Goal: Task Accomplishment & Management: Manage account settings

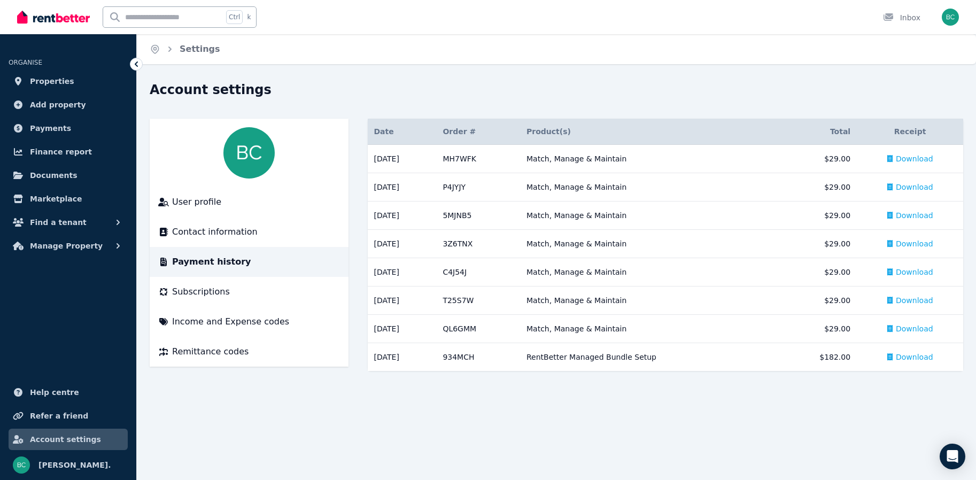
click at [142, 69] on icon at bounding box center [136, 64] width 11 height 11
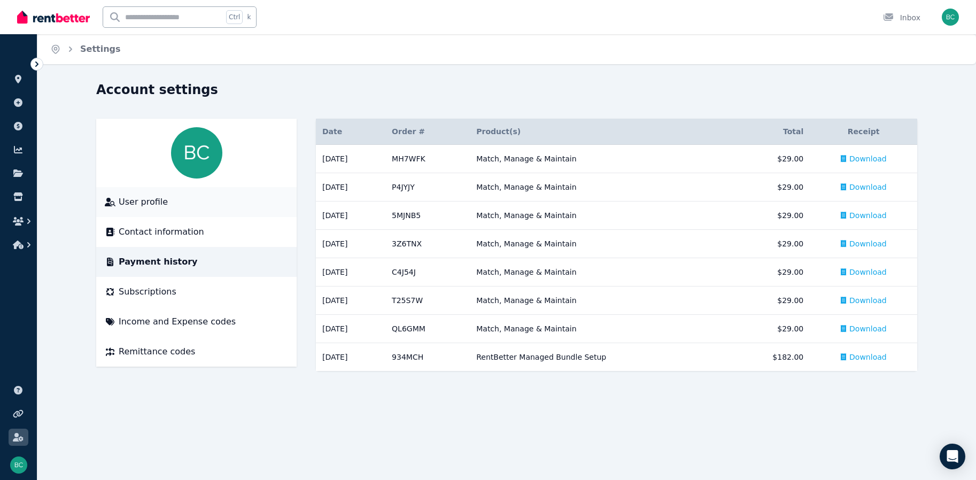
scroll to position [7, 0]
click at [59, 21] on img at bounding box center [53, 17] width 73 height 16
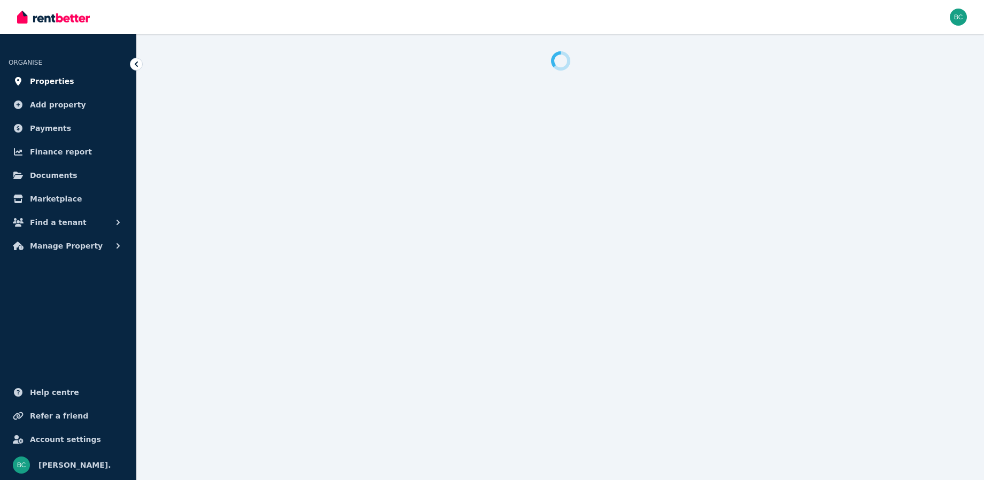
click at [53, 88] on span "Properties" at bounding box center [52, 81] width 44 height 13
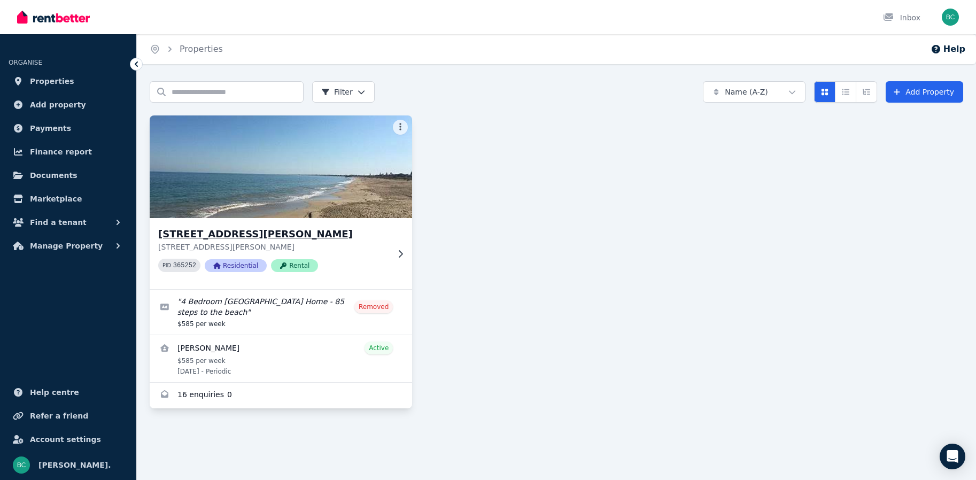
click at [412, 289] on div "15 Hickman Rd, Silver Sands 15 Hickman Rd, Silver Sands WA 6210 PID 365252 Resi…" at bounding box center [281, 253] width 262 height 71
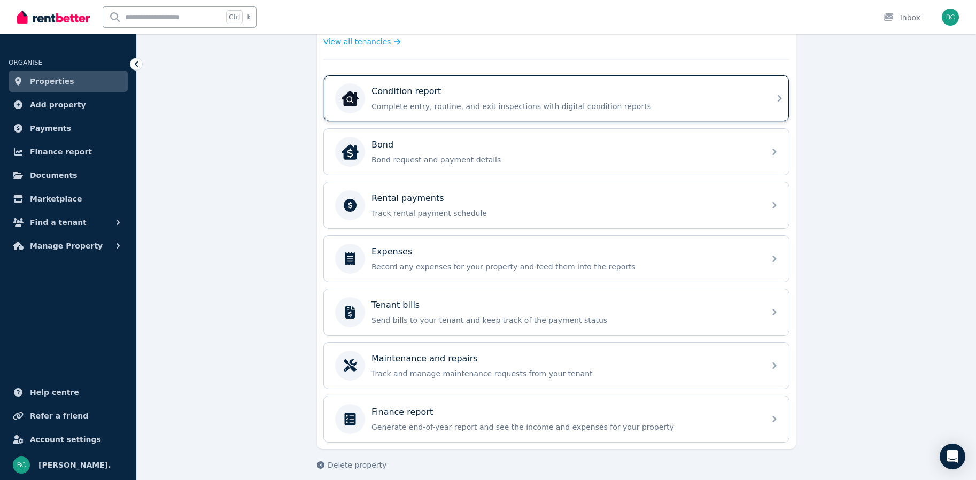
scroll to position [255, 0]
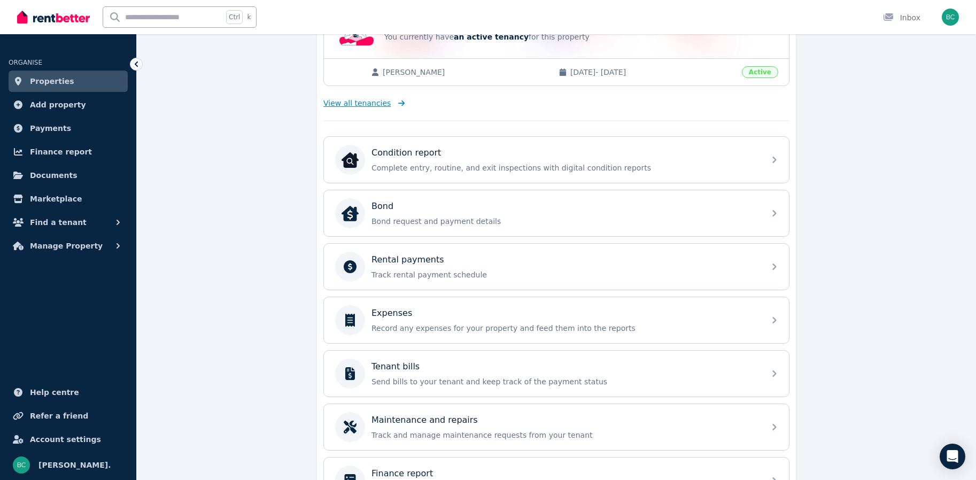
click at [339, 108] on span "View all tenancies" at bounding box center [356, 103] width 67 height 11
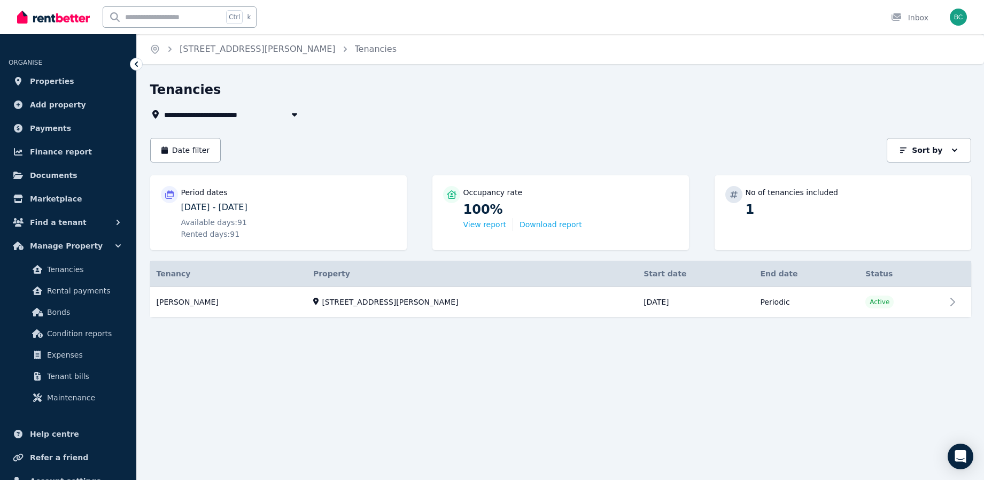
click at [297, 116] on icon "button" at bounding box center [293, 114] width 5 height 3
type input "**********"
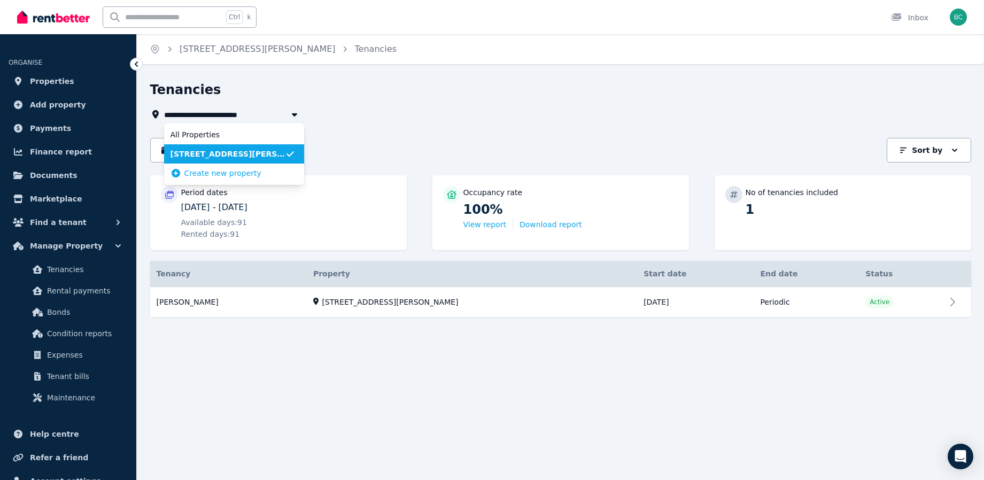
click at [297, 116] on icon "button" at bounding box center [293, 114] width 5 height 3
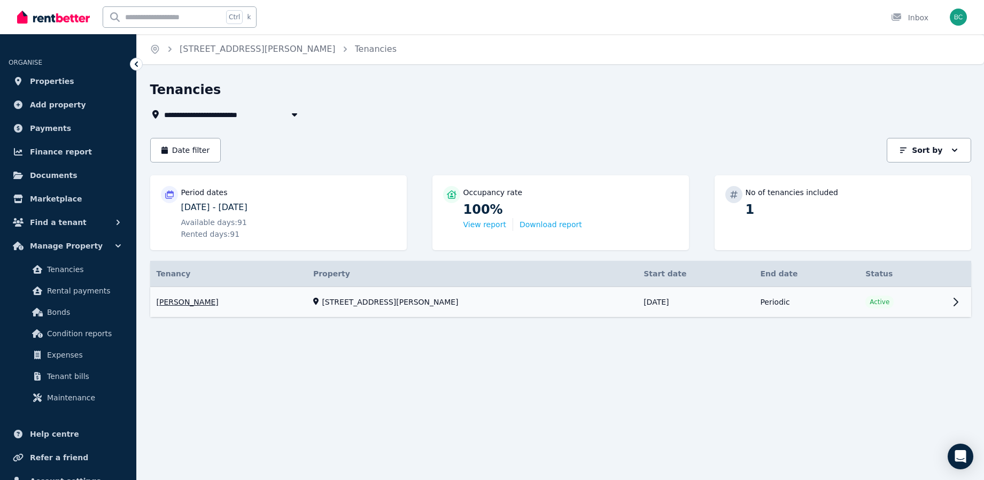
click at [945, 317] on link "View property details" at bounding box center [560, 302] width 821 height 30
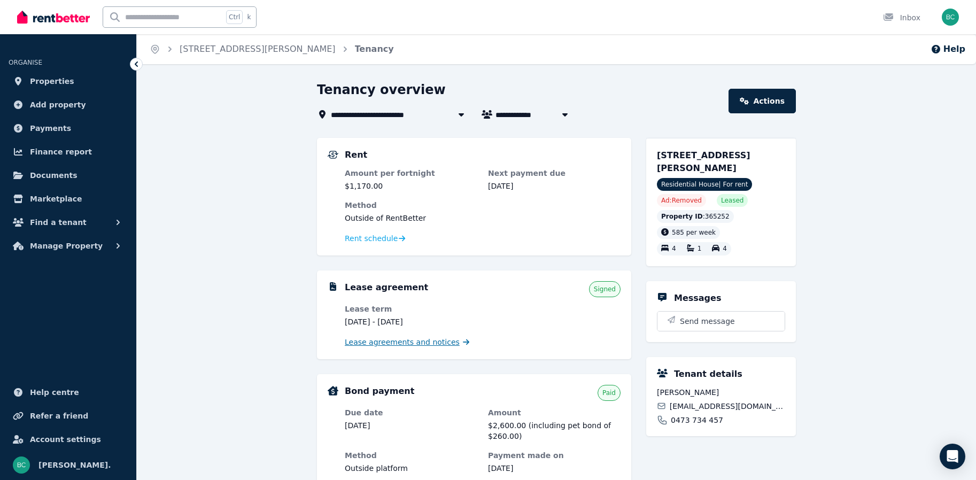
click at [361, 347] on span "Lease agreements and notices" at bounding box center [402, 342] width 115 height 11
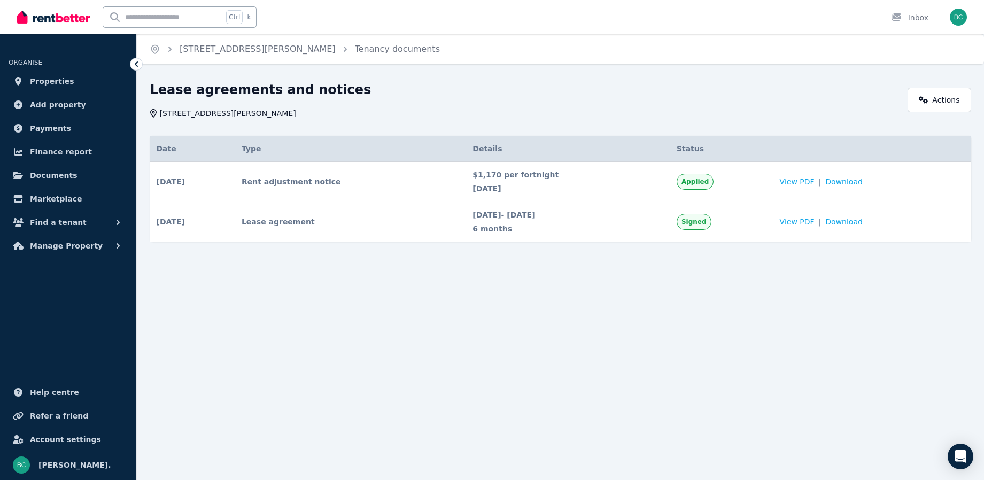
click at [810, 187] on span "View PDF" at bounding box center [797, 181] width 35 height 11
click at [851, 187] on span "Download" at bounding box center [843, 181] width 37 height 11
click at [859, 227] on span "Download" at bounding box center [843, 221] width 37 height 11
click at [55, 135] on span "Payments" at bounding box center [50, 128] width 41 height 13
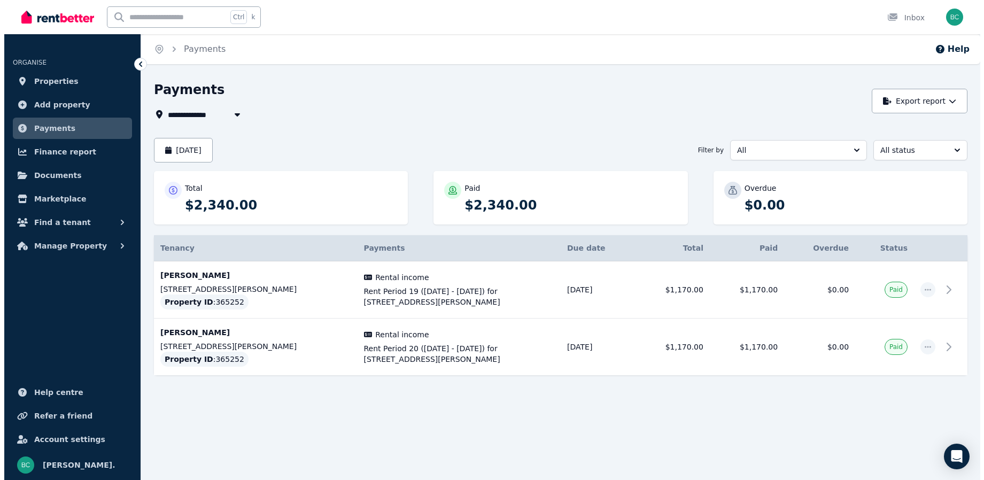
scroll to position [53, 0]
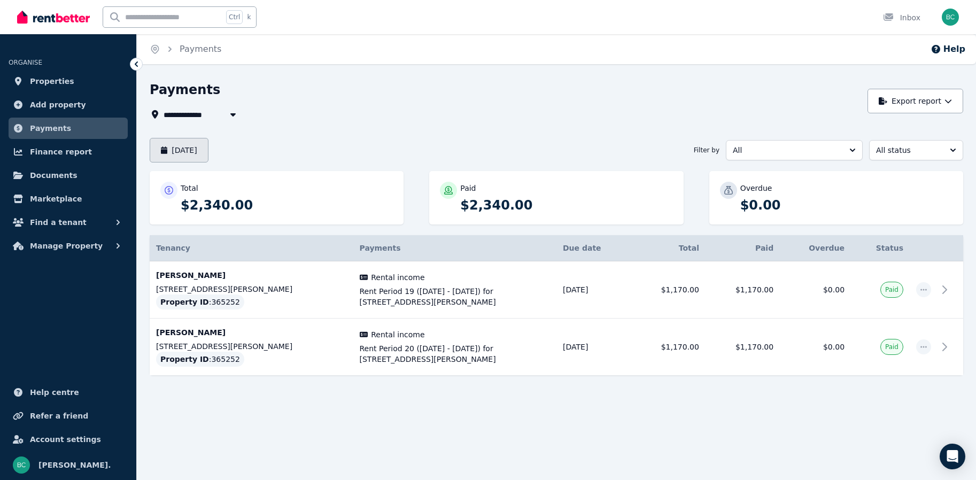
click at [208, 138] on button "August 2025" at bounding box center [179, 150] width 59 height 25
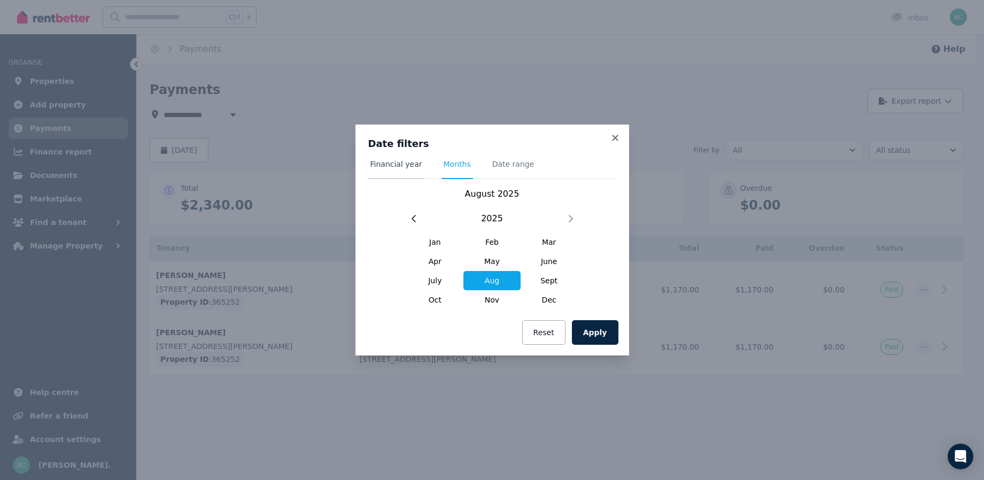
click at [373, 159] on span "Financial year" at bounding box center [396, 164] width 52 height 11
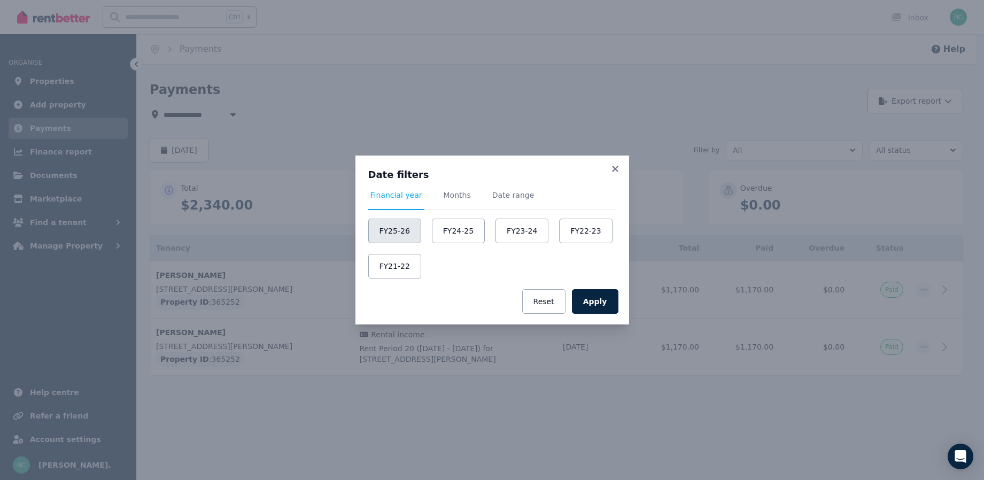
click at [369, 231] on button "FY25-26" at bounding box center [394, 231] width 53 height 25
click at [618, 310] on button "Apply" at bounding box center [595, 301] width 46 height 25
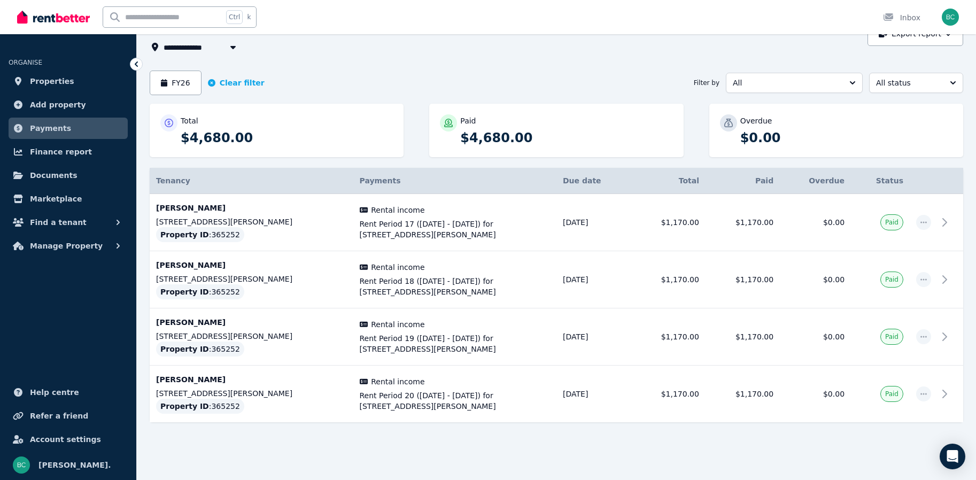
scroll to position [204, 0]
click at [941, 387] on icon at bounding box center [947, 393] width 13 height 13
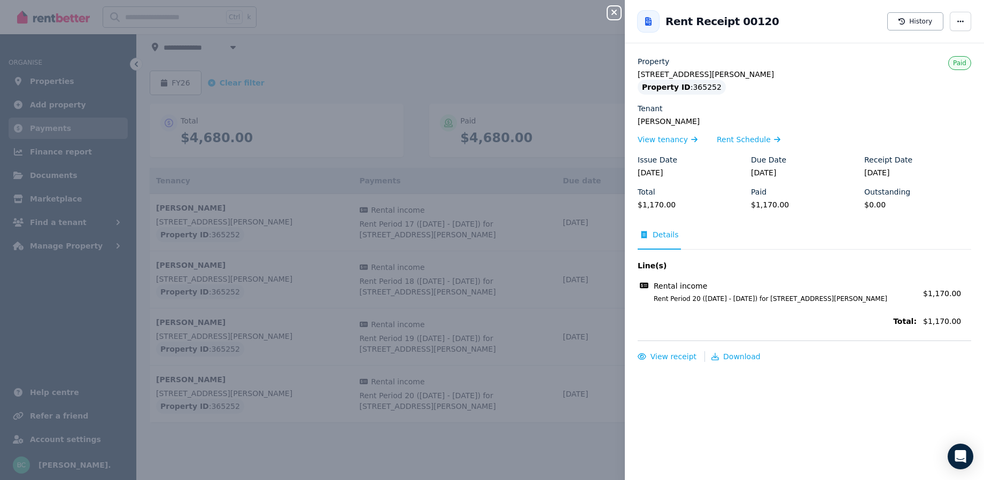
click at [414, 43] on div "Close panel Back to Rent Receipt 00120 History Property 15 Hickman Rd, Silver S…" at bounding box center [492, 240] width 984 height 480
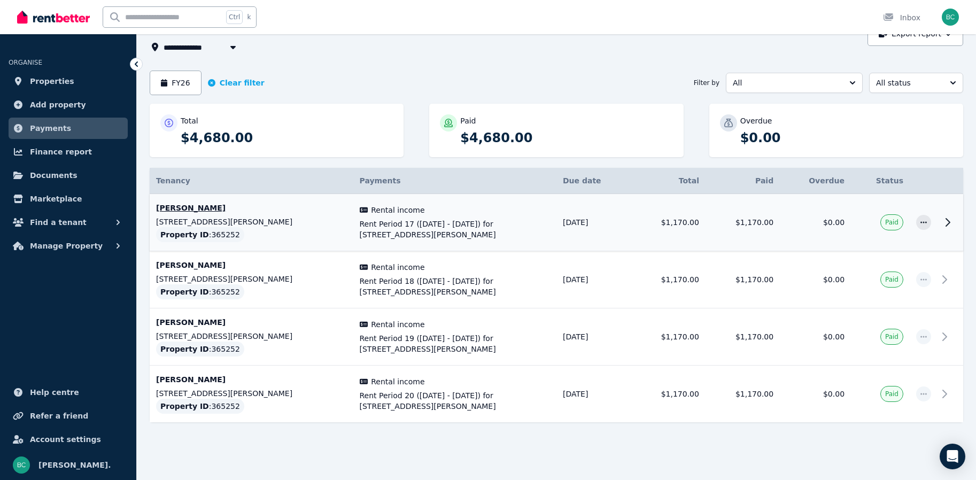
scroll to position [43, 0]
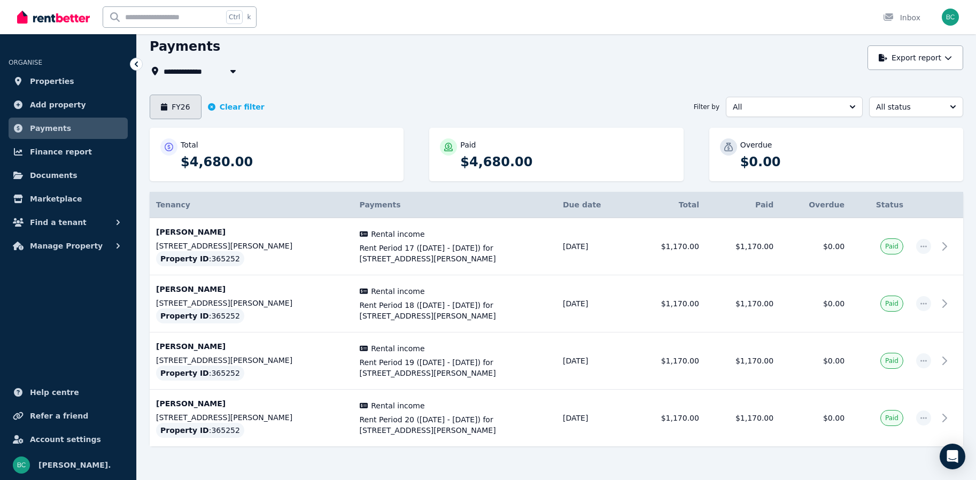
click at [201, 119] on button "FY26" at bounding box center [176, 107] width 52 height 25
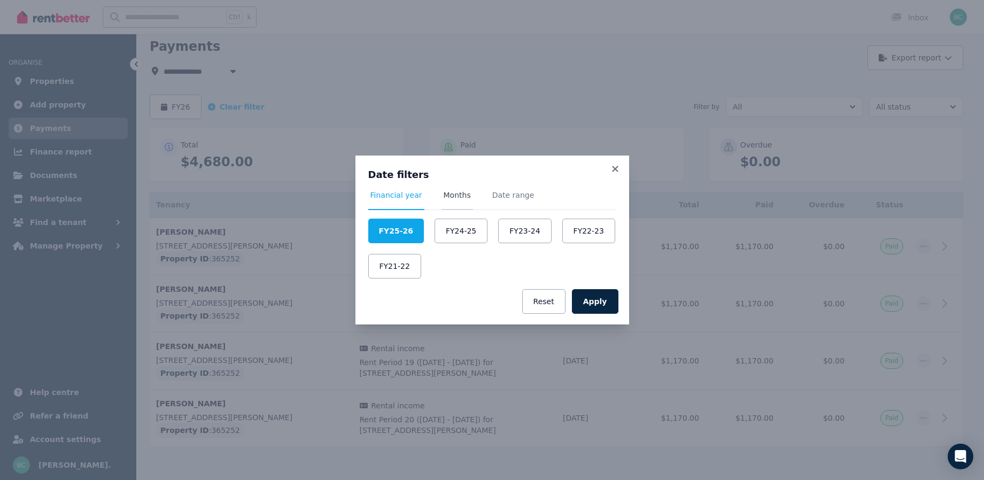
click at [444, 190] on span "Months" at bounding box center [457, 195] width 27 height 11
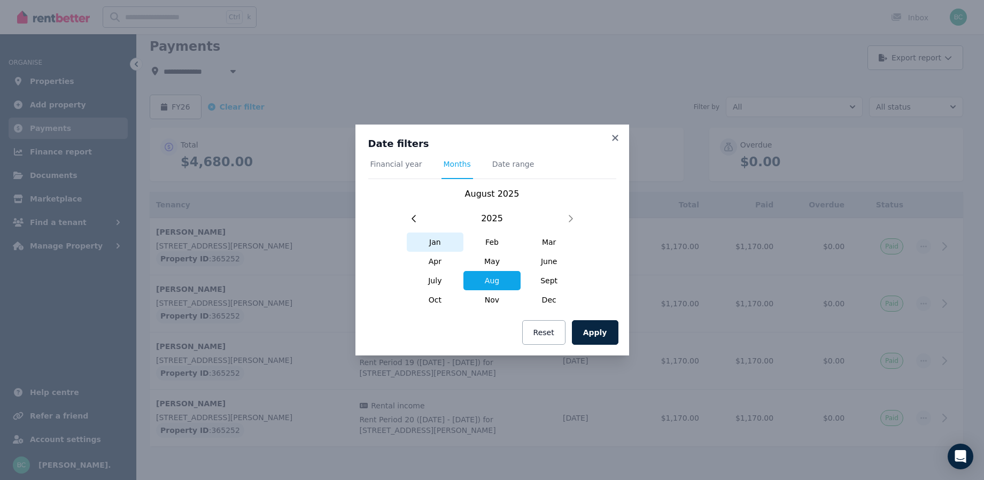
click at [418, 241] on span "Jan" at bounding box center [435, 241] width 57 height 19
click at [501, 159] on span "Date range" at bounding box center [513, 164] width 42 height 11
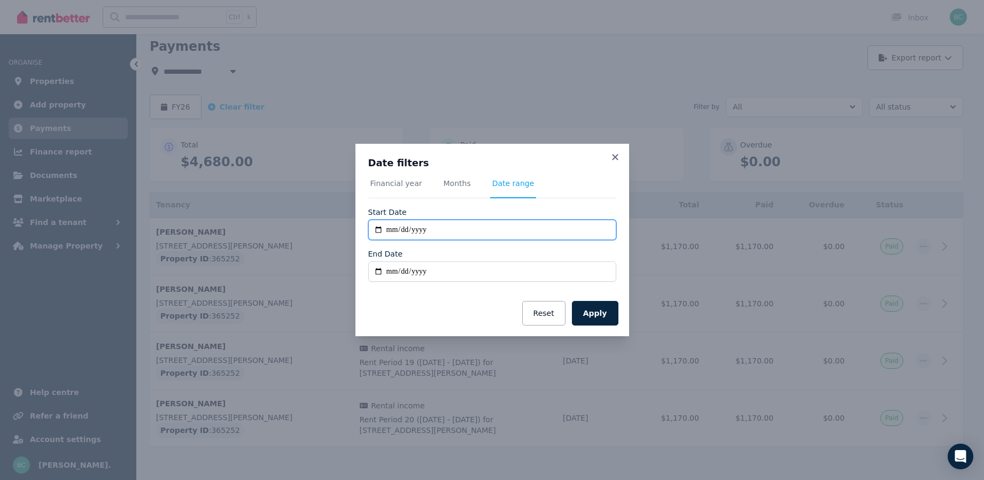
click at [368, 231] on input "**********" at bounding box center [492, 230] width 248 height 20
click at [368, 227] on input "**********" at bounding box center [492, 230] width 248 height 20
type input "**********"
click at [516, 239] on input "**********" at bounding box center [492, 230] width 248 height 20
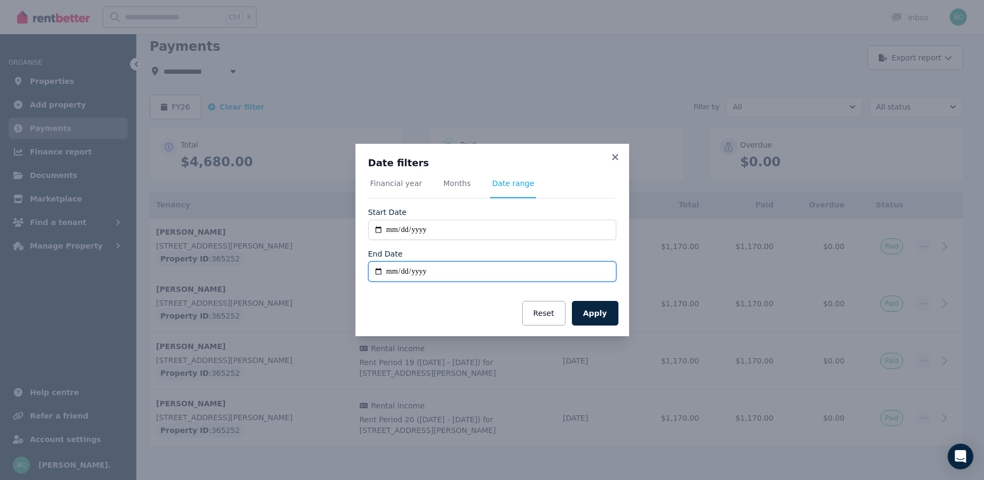
click at [400, 282] on input "End Date" at bounding box center [492, 271] width 248 height 20
click at [368, 279] on input "End Date" at bounding box center [492, 271] width 248 height 20
type input "**********"
click at [618, 322] on button "Apply" at bounding box center [595, 313] width 46 height 25
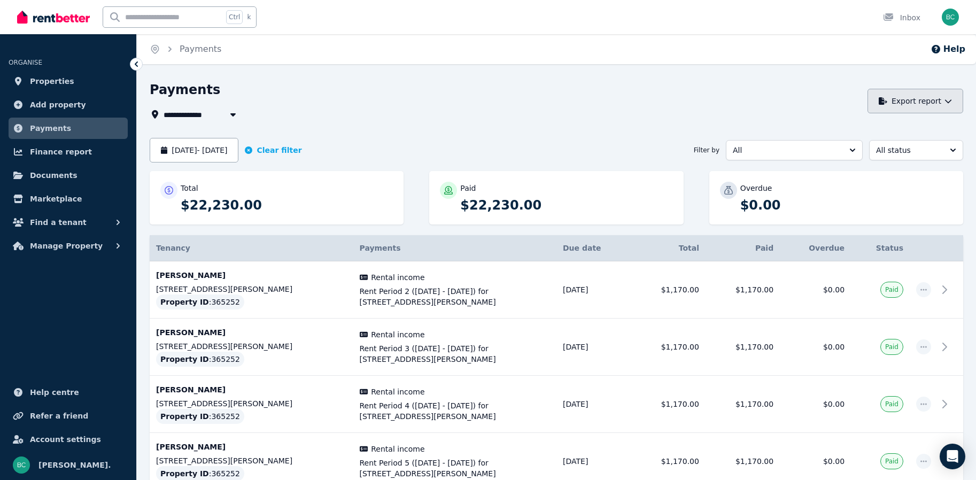
click at [932, 113] on button "Export report" at bounding box center [915, 101] width 96 height 25
click at [866, 135] on p "PDF" at bounding box center [877, 129] width 23 height 11
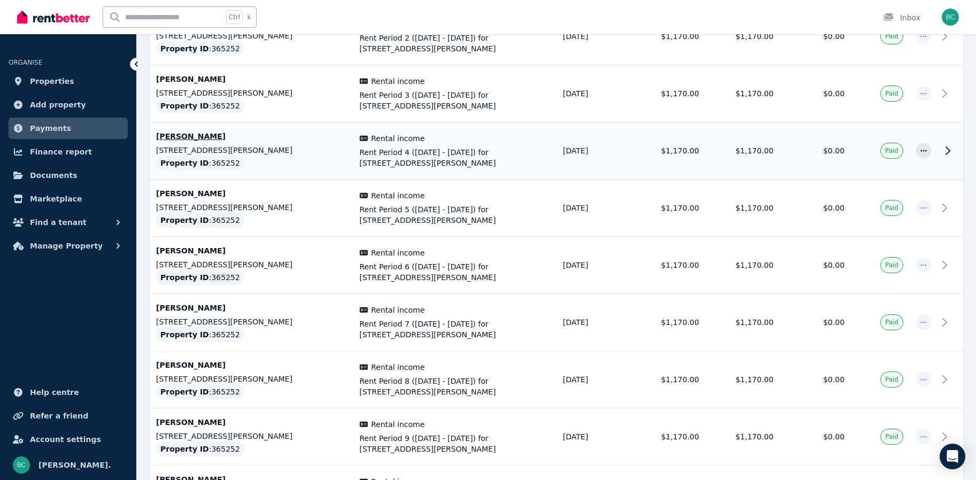
scroll to position [267, 0]
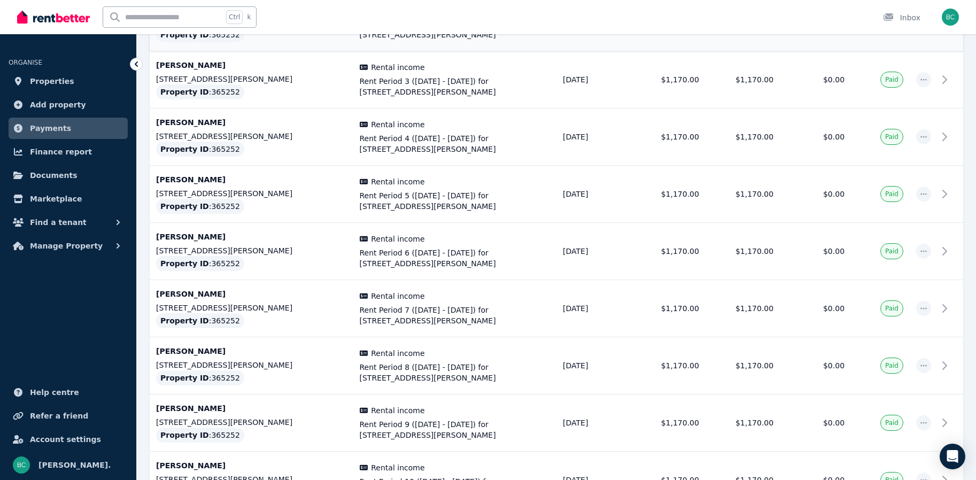
click at [919, 26] on icon "button" at bounding box center [923, 22] width 9 height 7
click at [631, 108] on td "06/01/2025" at bounding box center [593, 79] width 75 height 57
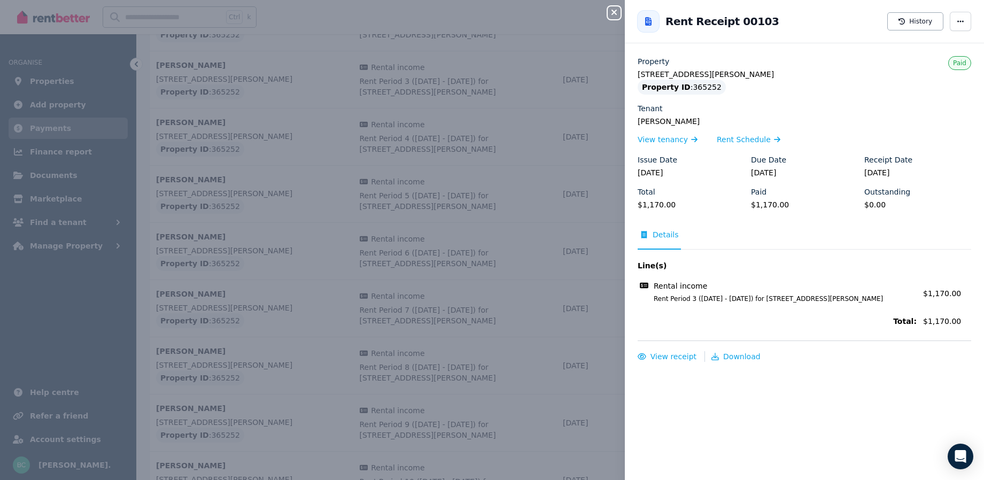
click at [608, 13] on icon "button" at bounding box center [614, 12] width 13 height 9
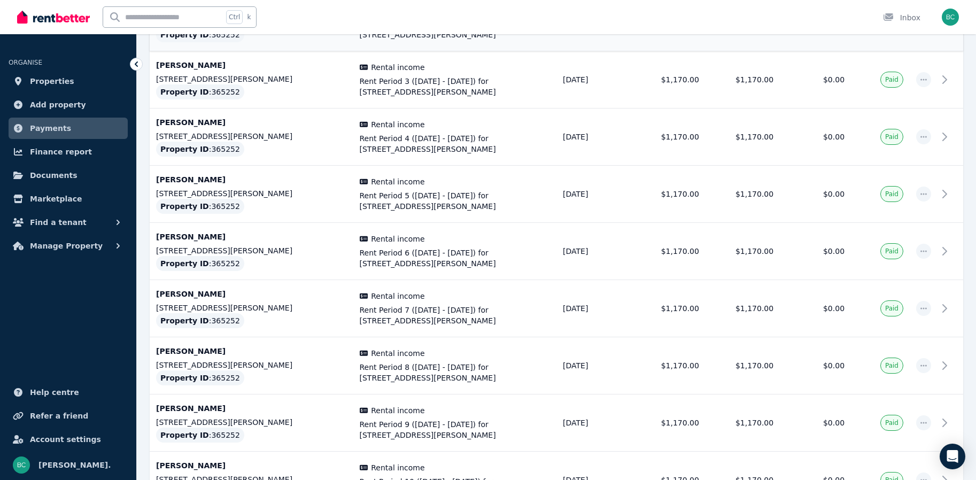
click at [919, 26] on icon "button" at bounding box center [923, 22] width 9 height 7
click at [854, 79] on span "History" at bounding box center [888, 72] width 68 height 13
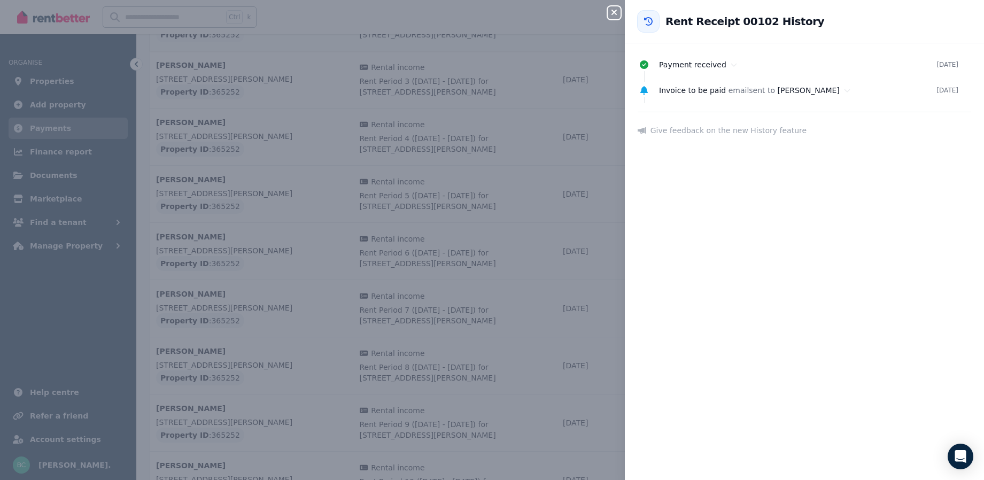
click at [608, 11] on icon "button" at bounding box center [614, 12] width 13 height 9
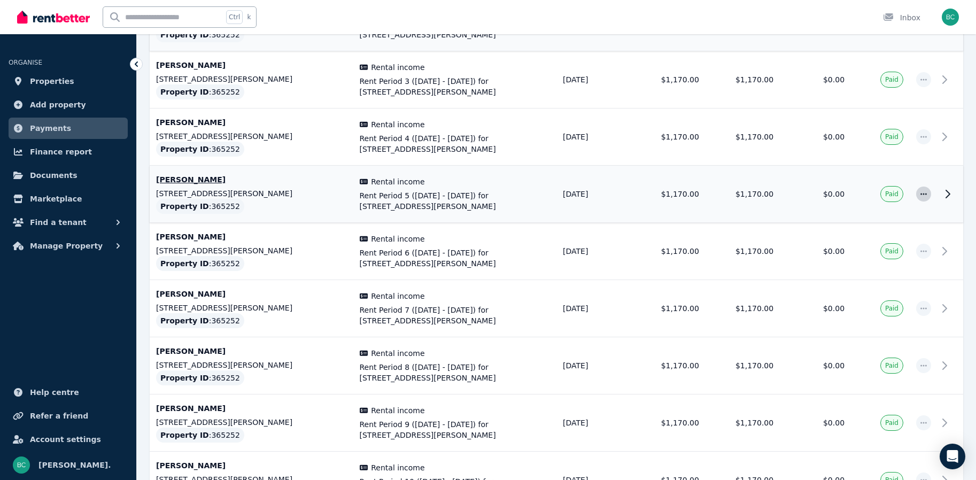
click at [919, 198] on icon "button" at bounding box center [923, 193] width 9 height 7
click at [854, 251] on span "History" at bounding box center [888, 244] width 68 height 13
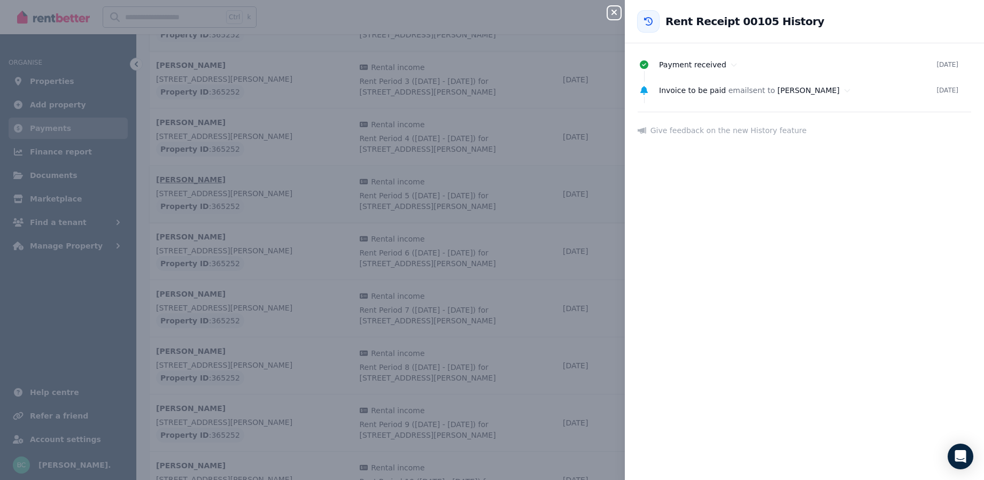
click at [608, 15] on icon "button" at bounding box center [614, 12] width 13 height 9
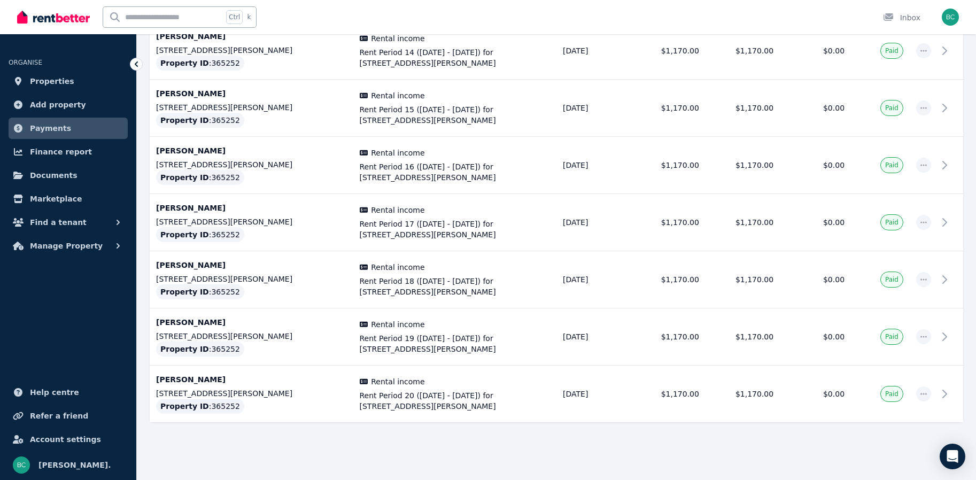
scroll to position [1273, 0]
click at [919, 390] on icon "button" at bounding box center [923, 393] width 9 height 7
click at [854, 438] on span "History" at bounding box center [888, 444] width 68 height 13
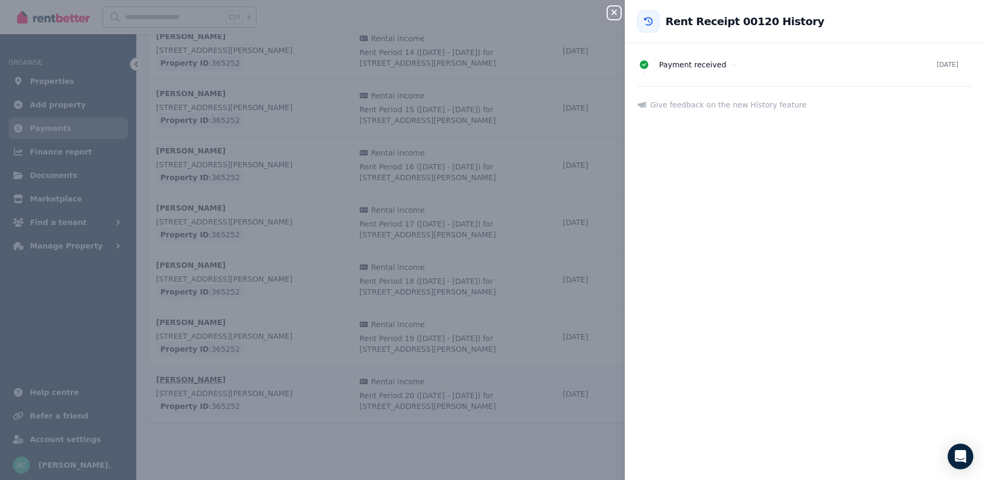
click at [490, 183] on div "Close panel Back to Rent Receipt 00120 History Payment received 20 Aug 2025 Giv…" at bounding box center [492, 240] width 984 height 480
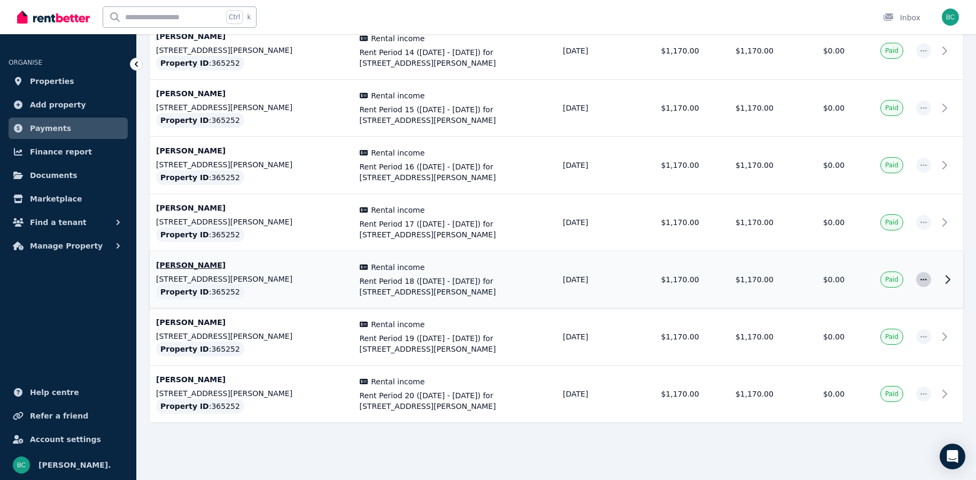
click at [919, 276] on icon "button" at bounding box center [923, 279] width 9 height 7
click at [854, 323] on span "History" at bounding box center [888, 329] width 68 height 13
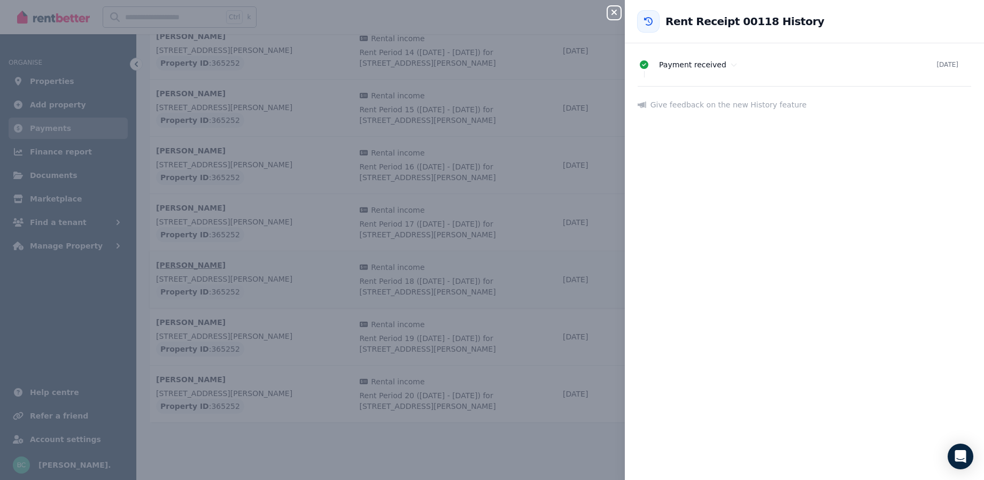
click at [513, 156] on div "Close panel Back to Rent Receipt 00118 History Payment received 23 July 2025 Gi…" at bounding box center [492, 240] width 984 height 480
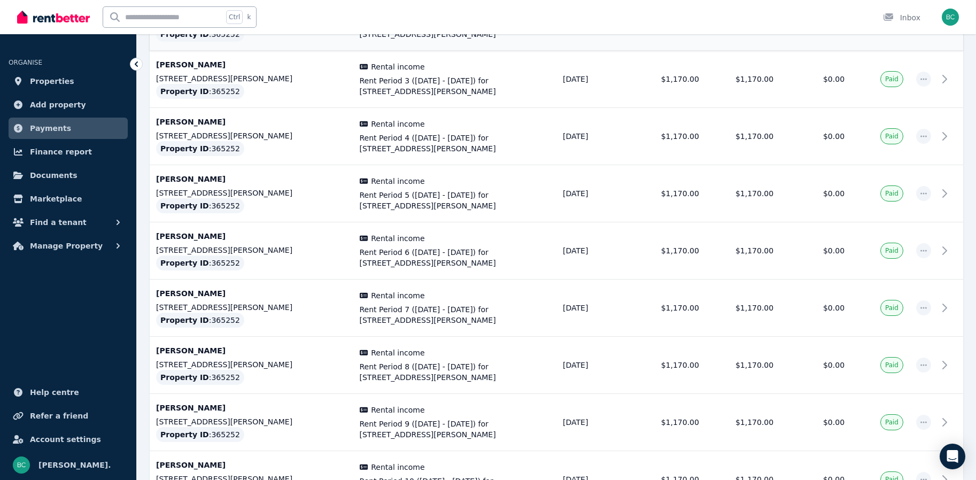
scroll to position [0, 0]
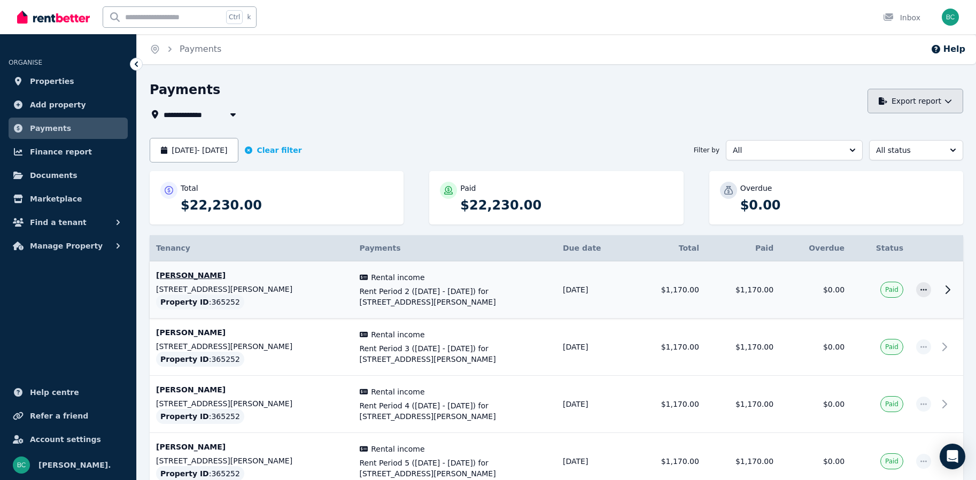
click at [944, 105] on icon "button" at bounding box center [947, 100] width 7 height 7
